Goal: Check status: Check status

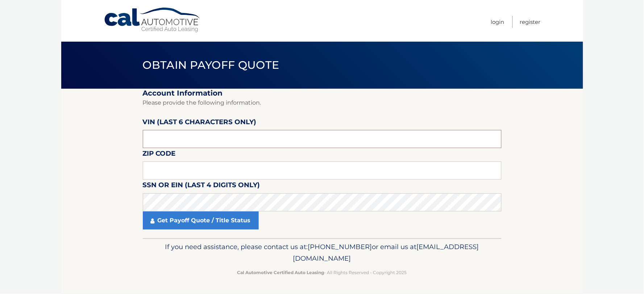
click at [170, 140] on input "text" at bounding box center [322, 139] width 359 height 18
type input "271***"
type input "11554"
click at [212, 134] on input "271***" at bounding box center [322, 139] width 359 height 18
type input "271621"
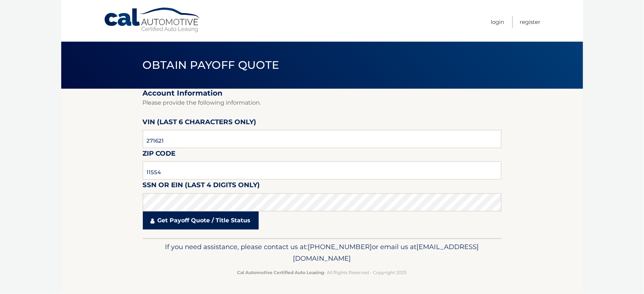
click at [222, 226] on link "Get Payoff Quote / Title Status" at bounding box center [201, 221] width 116 height 18
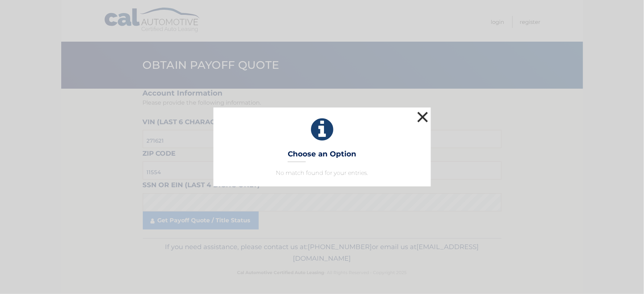
click at [422, 115] on button "×" at bounding box center [423, 117] width 15 height 15
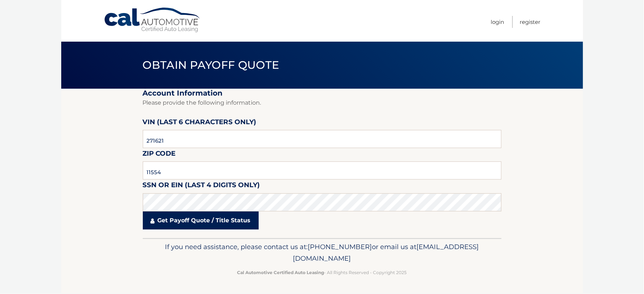
click at [183, 226] on link "Get Payoff Quote / Title Status" at bounding box center [201, 221] width 116 height 18
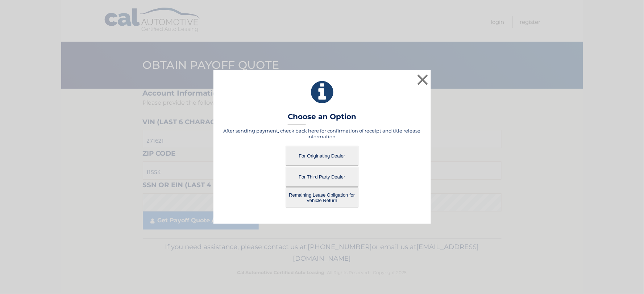
click at [307, 198] on button "Remaining Lease Obligation for Vehicle Return" at bounding box center [322, 198] width 73 height 20
click at [331, 196] on button "Remaining Lease Obligation for Vehicle Return" at bounding box center [322, 198] width 73 height 20
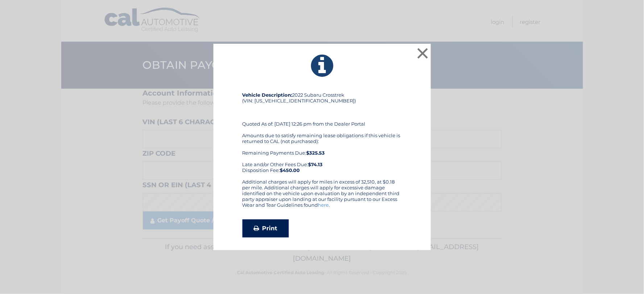
click at [274, 230] on link "Print" at bounding box center [266, 229] width 46 height 18
click at [417, 53] on button "×" at bounding box center [423, 53] width 15 height 15
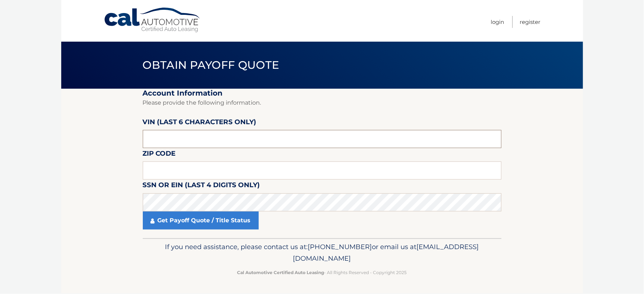
click at [256, 133] on input "text" at bounding box center [322, 139] width 359 height 18
type input "271621"
type input "11554"
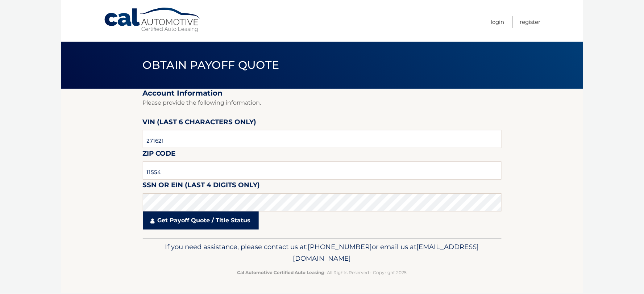
click at [230, 226] on link "Get Payoff Quote / Title Status" at bounding box center [201, 221] width 116 height 18
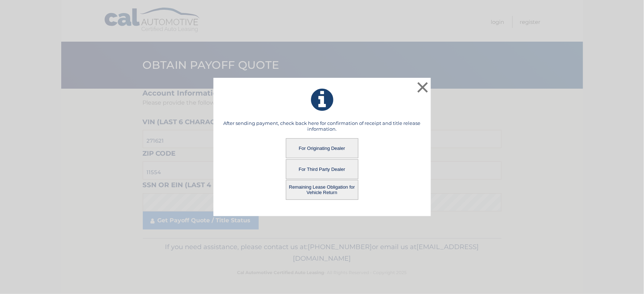
click at [332, 148] on button "For Originating Dealer" at bounding box center [322, 149] width 73 height 20
click at [323, 153] on button "For Originating Dealer" at bounding box center [322, 149] width 73 height 20
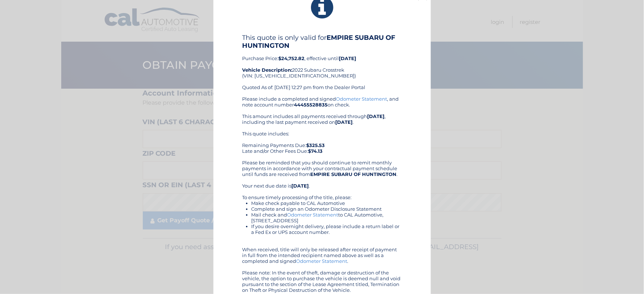
scroll to position [22, 0]
